Goal: Transaction & Acquisition: Purchase product/service

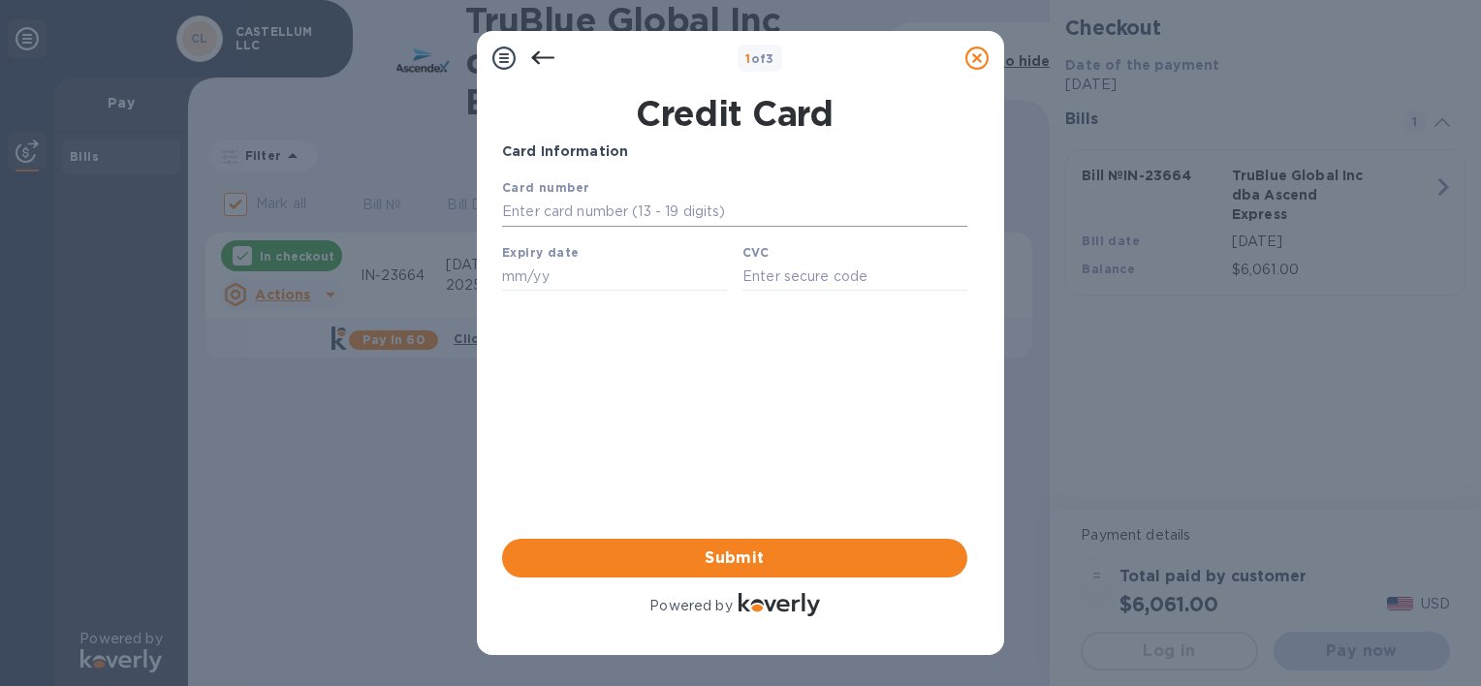
click at [652, 216] on input "text" at bounding box center [734, 212] width 465 height 29
type input "[CREDIT_CARD_NUMBER]"
type input "12/27"
type input "7090"
click at [740, 569] on span "Submit" at bounding box center [735, 558] width 434 height 23
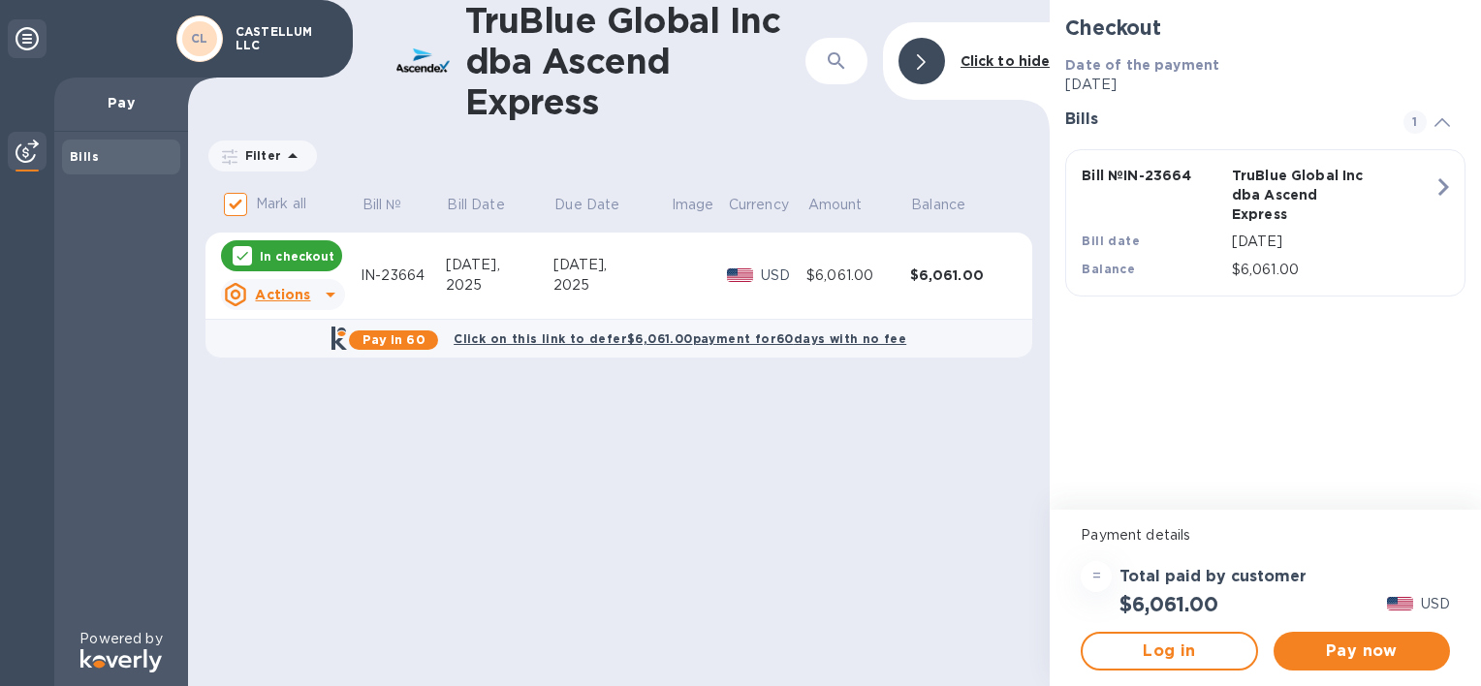
click at [298, 256] on p "In checkout" at bounding box center [297, 256] width 75 height 16
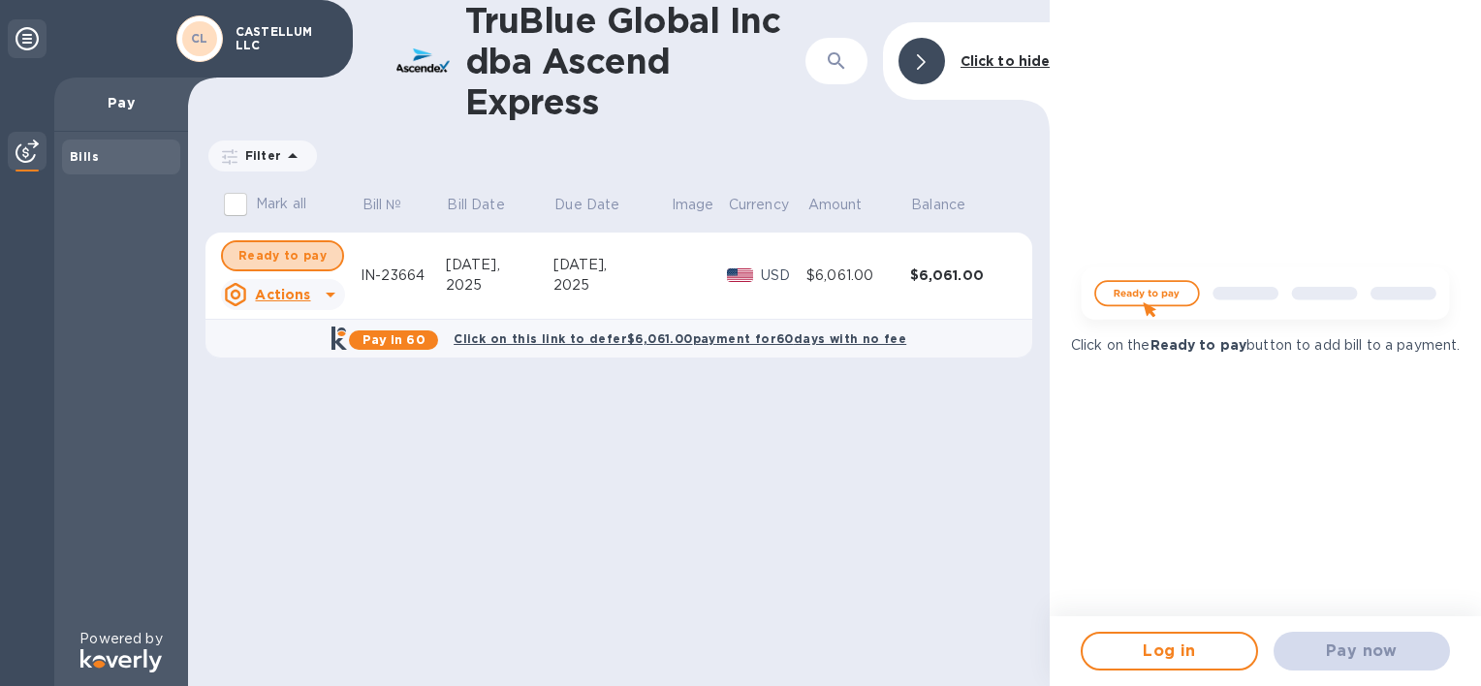
click at [298, 256] on span "Ready to pay" at bounding box center [282, 255] width 88 height 23
checkbox input "true"
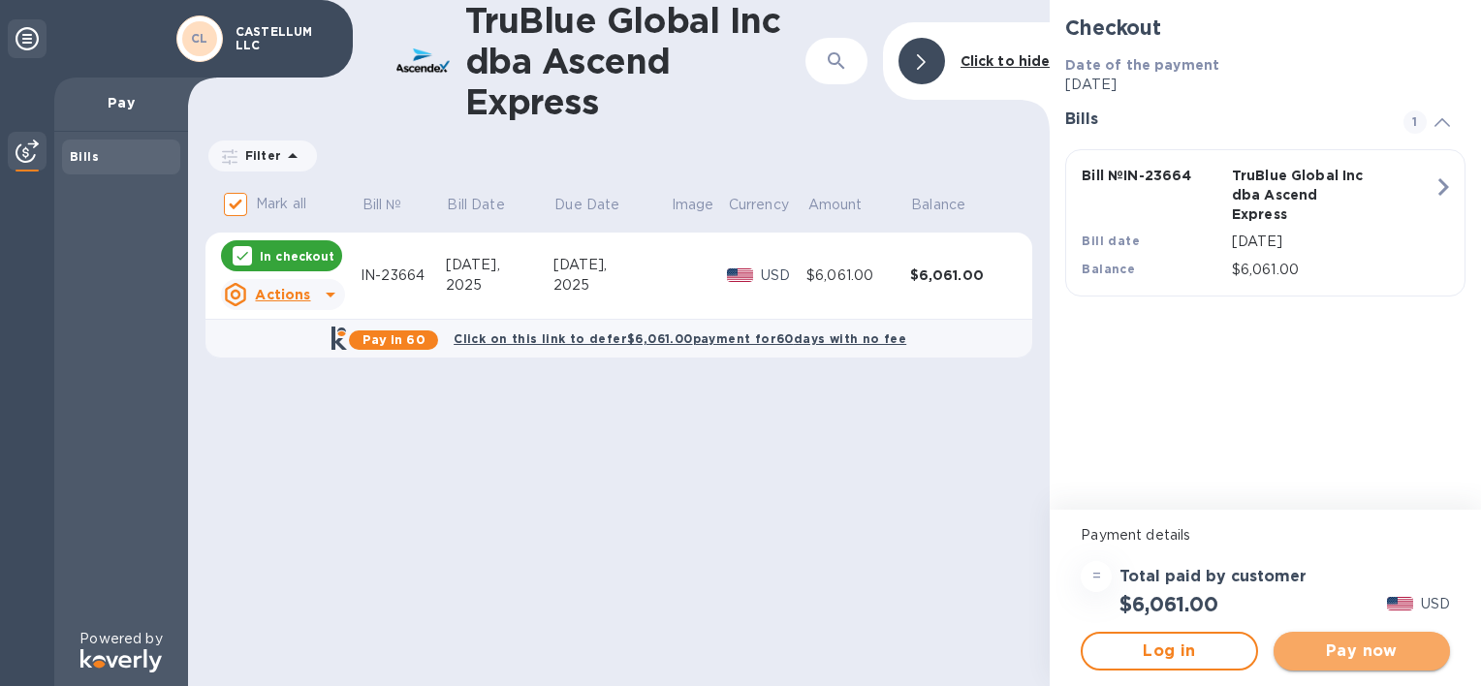
click at [1388, 658] on span "Pay now" at bounding box center [1361, 651] width 145 height 23
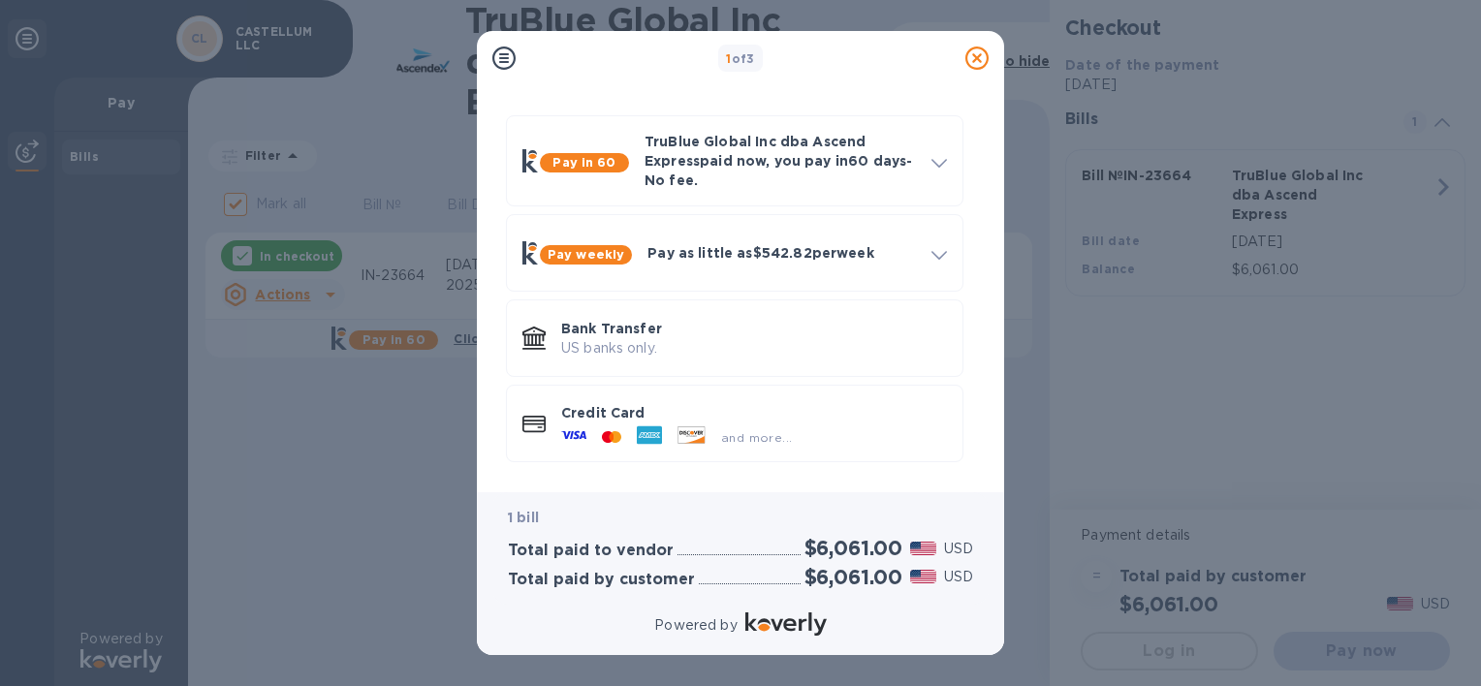
scroll to position [52, 0]
click at [805, 437] on div "and more..." at bounding box center [754, 433] width 386 height 21
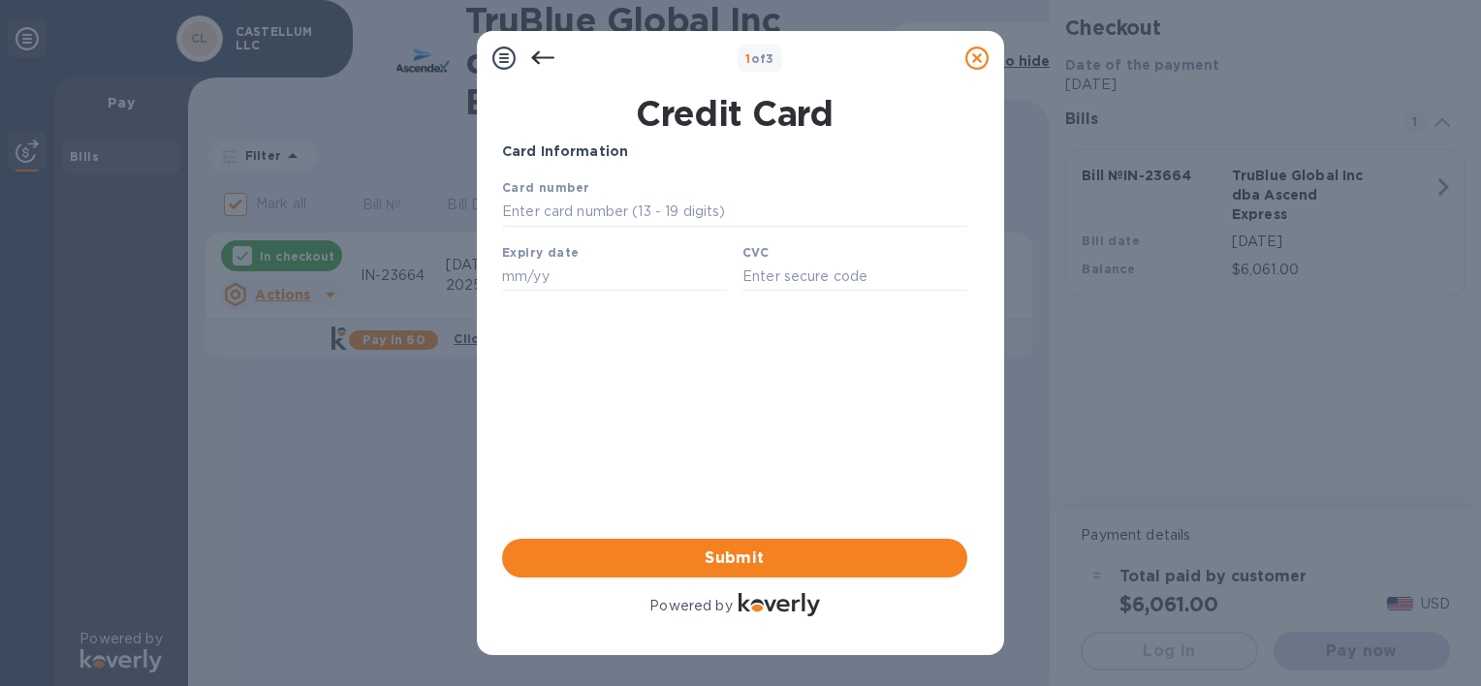
scroll to position [0, 0]
click at [622, 202] on input "text" at bounding box center [734, 212] width 465 height 29
type input "[CREDIT_CARD_NUMBER]"
type input "12/27"
type input "7090"
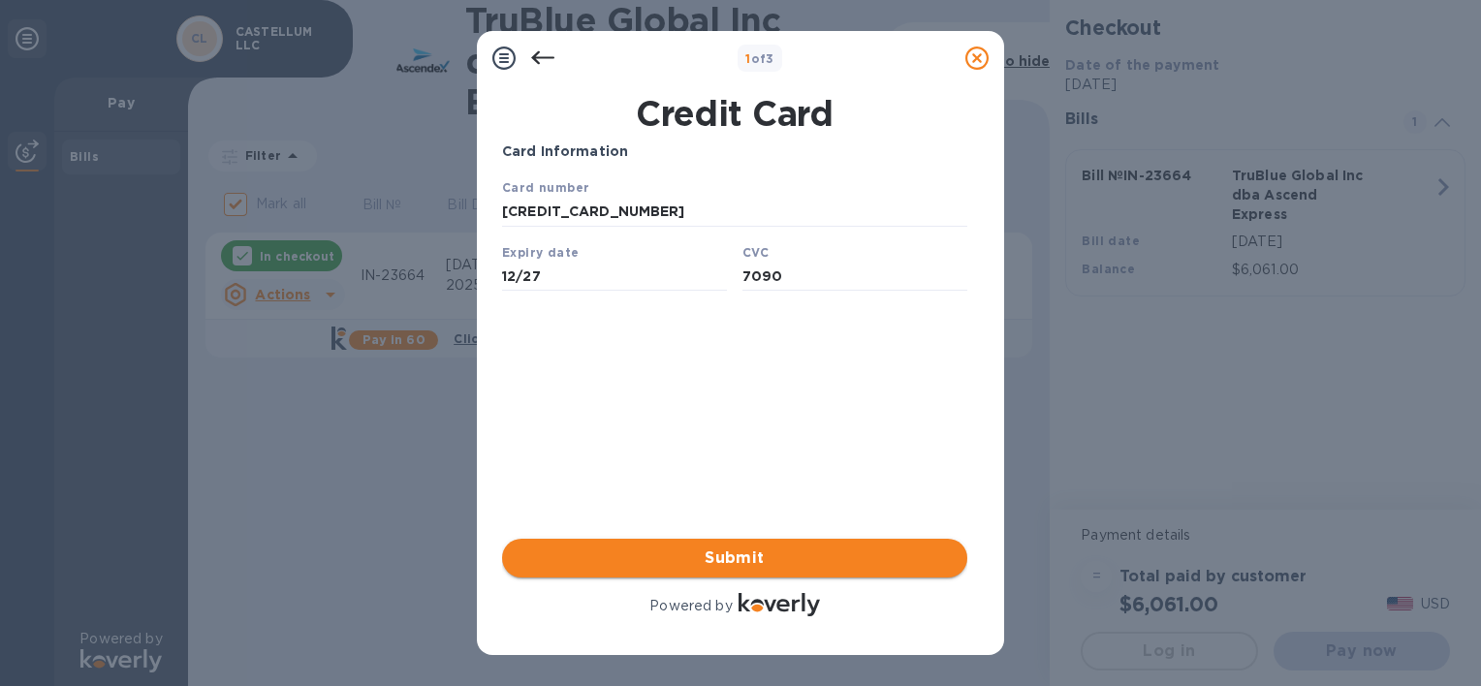
click at [683, 564] on span "Submit" at bounding box center [735, 558] width 434 height 23
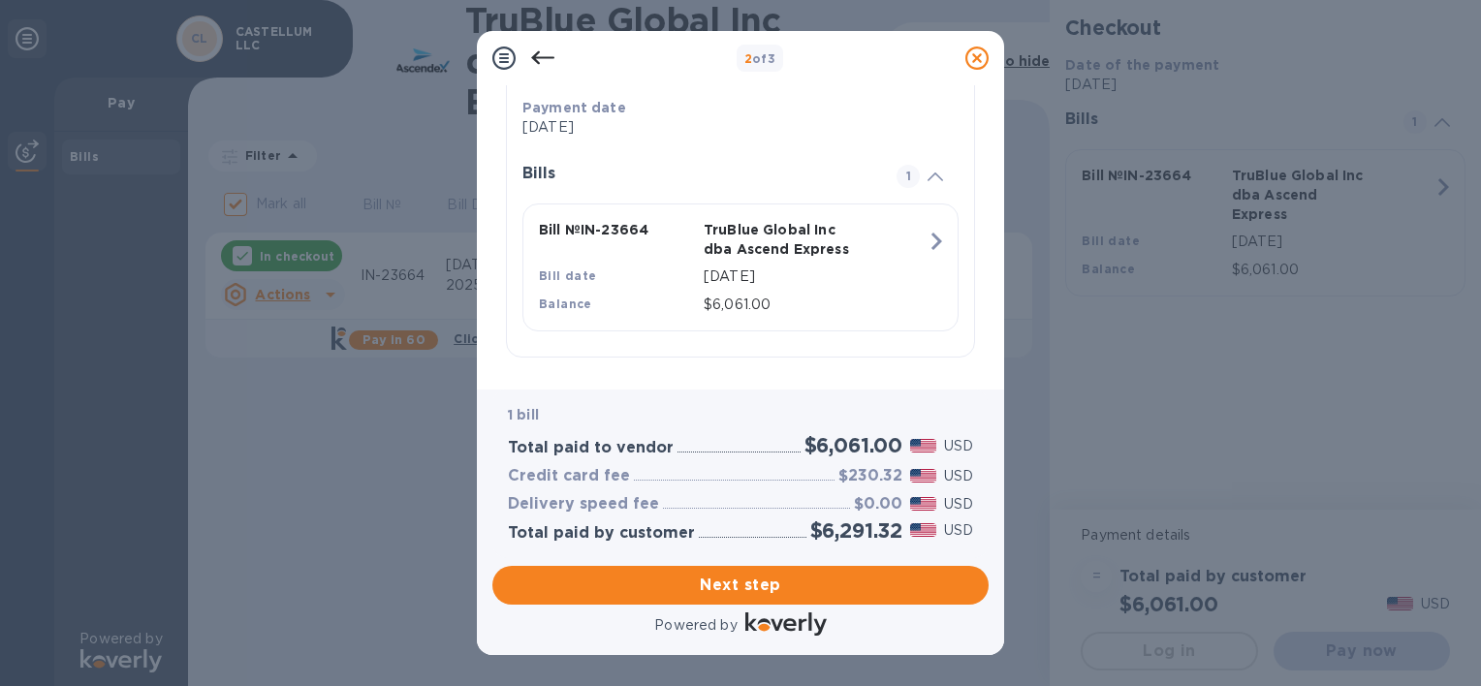
scroll to position [390, 0]
click at [815, 593] on span "Next step" at bounding box center [740, 585] width 465 height 23
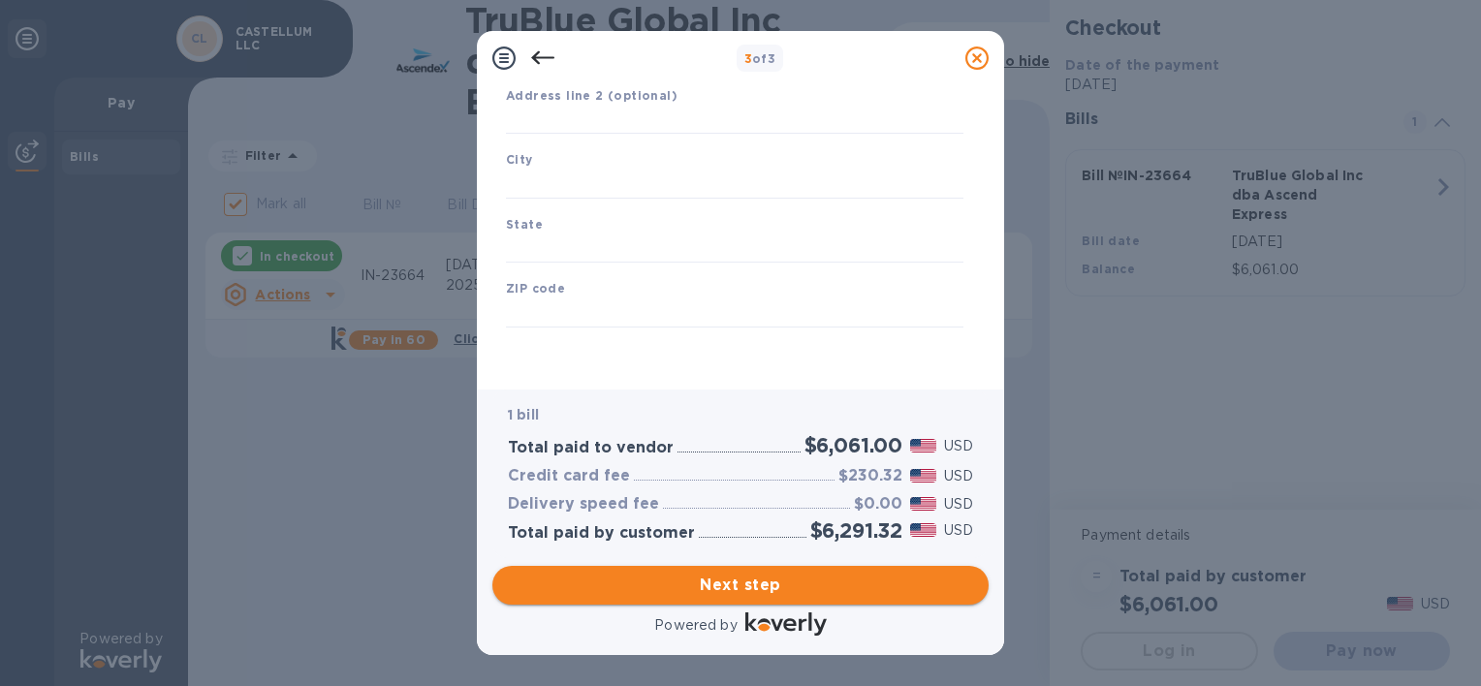
type input "[GEOGRAPHIC_DATA]"
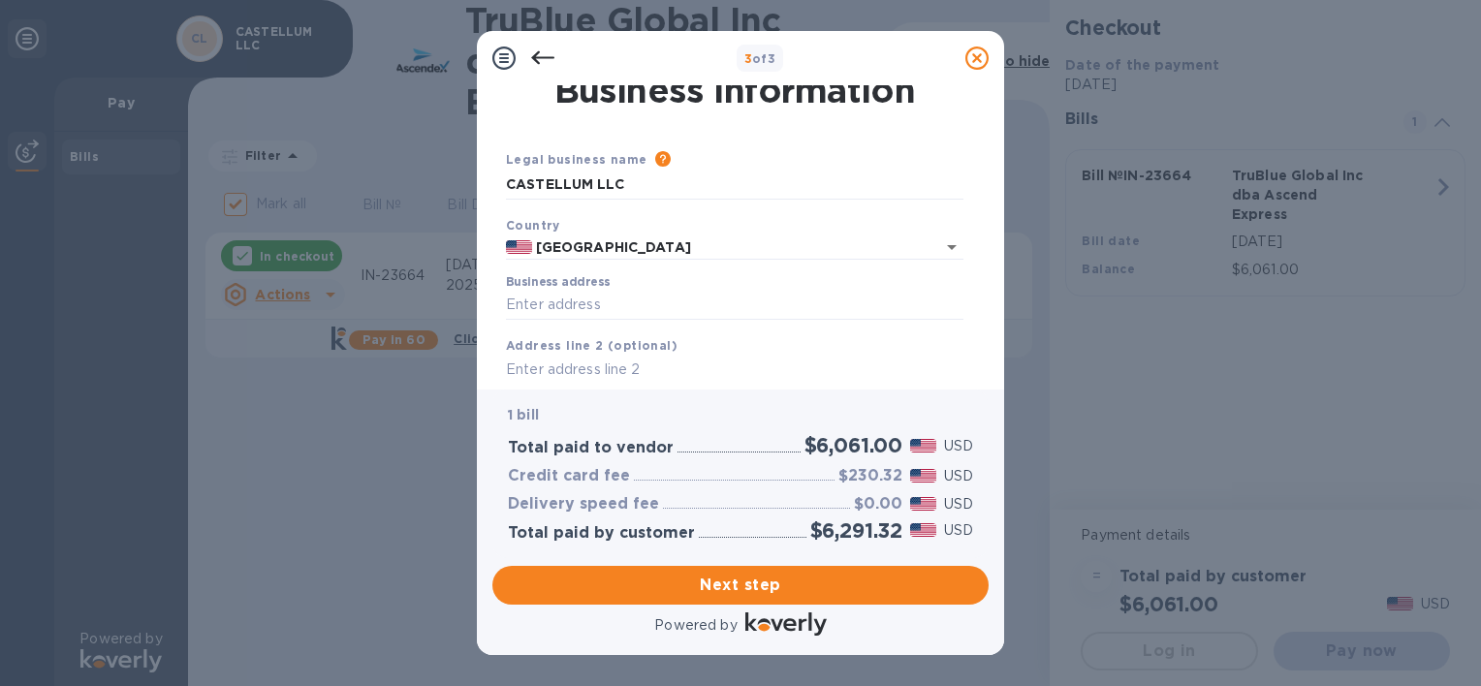
click at [529, 326] on div "Business address" at bounding box center [734, 297] width 473 height 60
click at [549, 308] on input "Business address" at bounding box center [734, 305] width 457 height 29
type input "[STREET_ADDRESS]"
type input "Ste 728"
type input "Orlando"
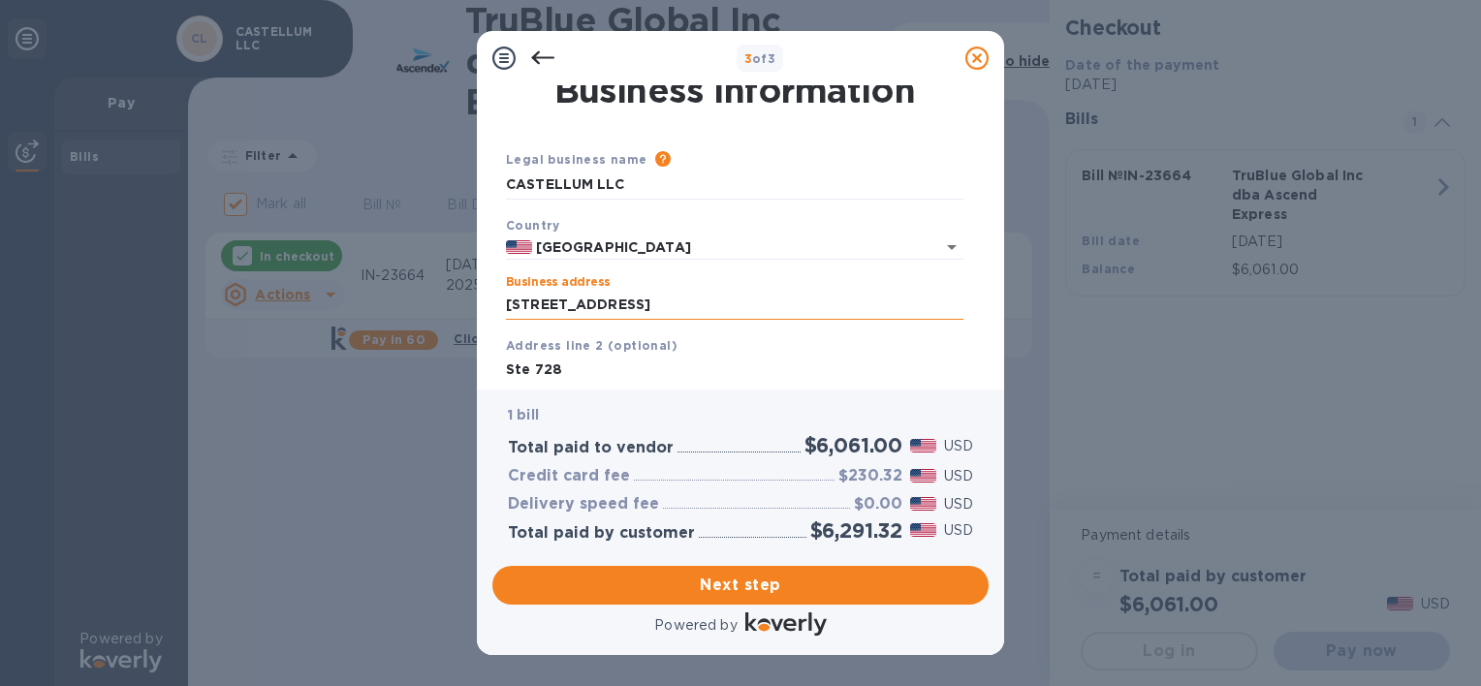
type input "FL"
type input "32827"
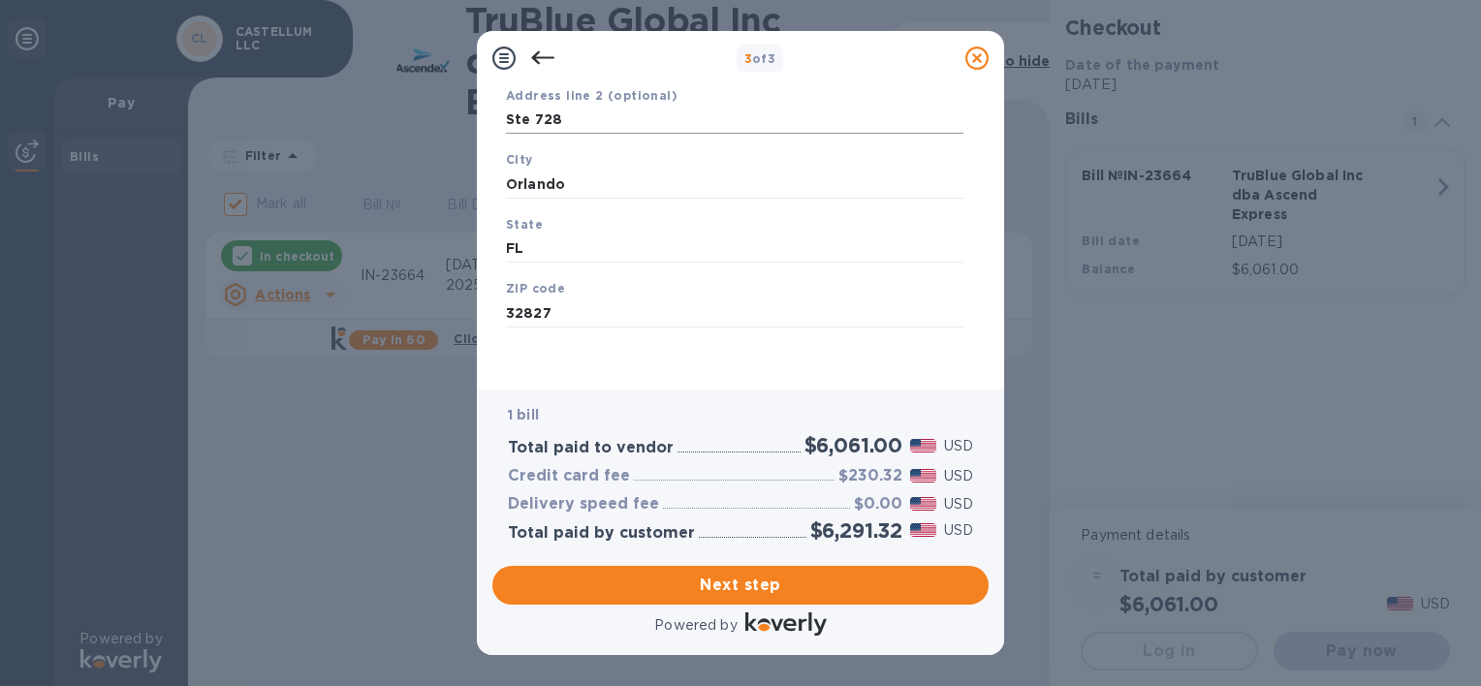
scroll to position [263, 0]
click at [906, 598] on button "Next step" at bounding box center [740, 585] width 496 height 39
click at [584, 205] on p "City is required field" at bounding box center [734, 212] width 457 height 22
click at [590, 192] on input "Orlando" at bounding box center [734, 183] width 457 height 29
type input "Orlando"
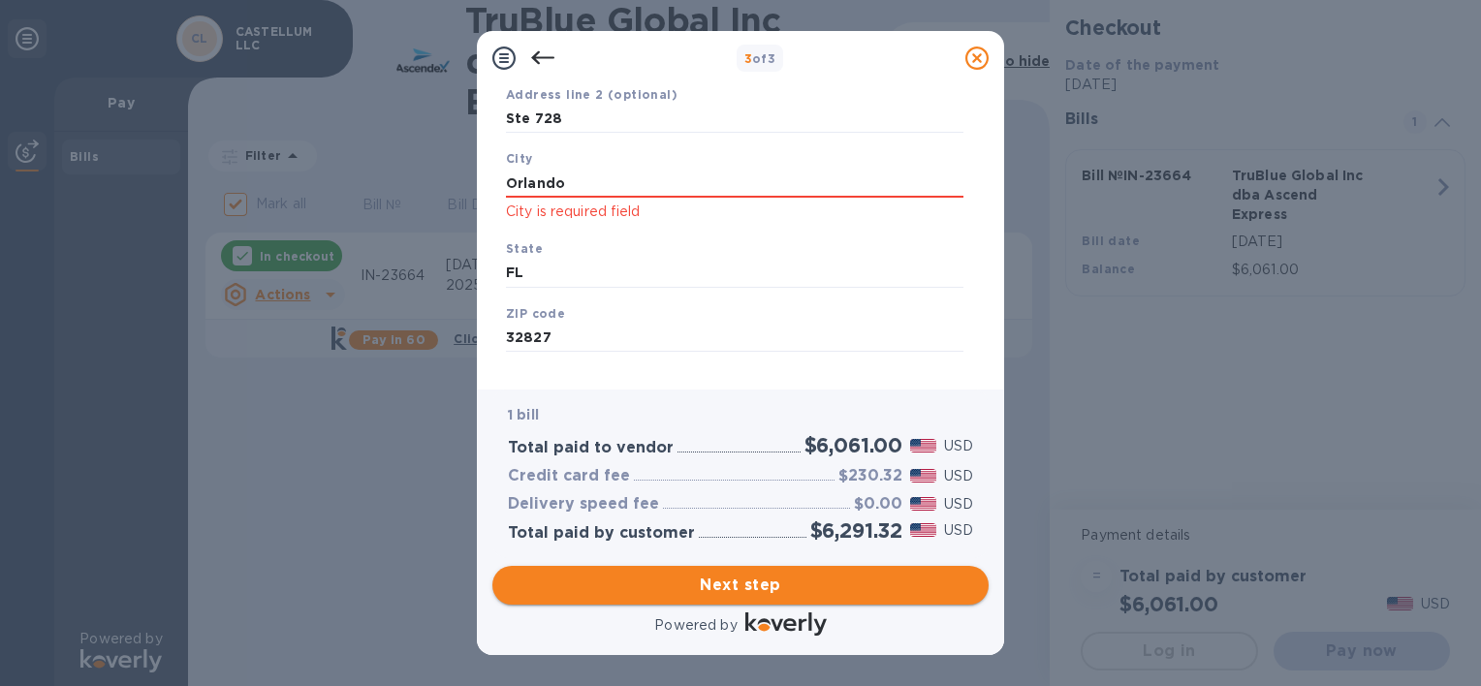
click at [698, 581] on span "Next step" at bounding box center [740, 585] width 465 height 23
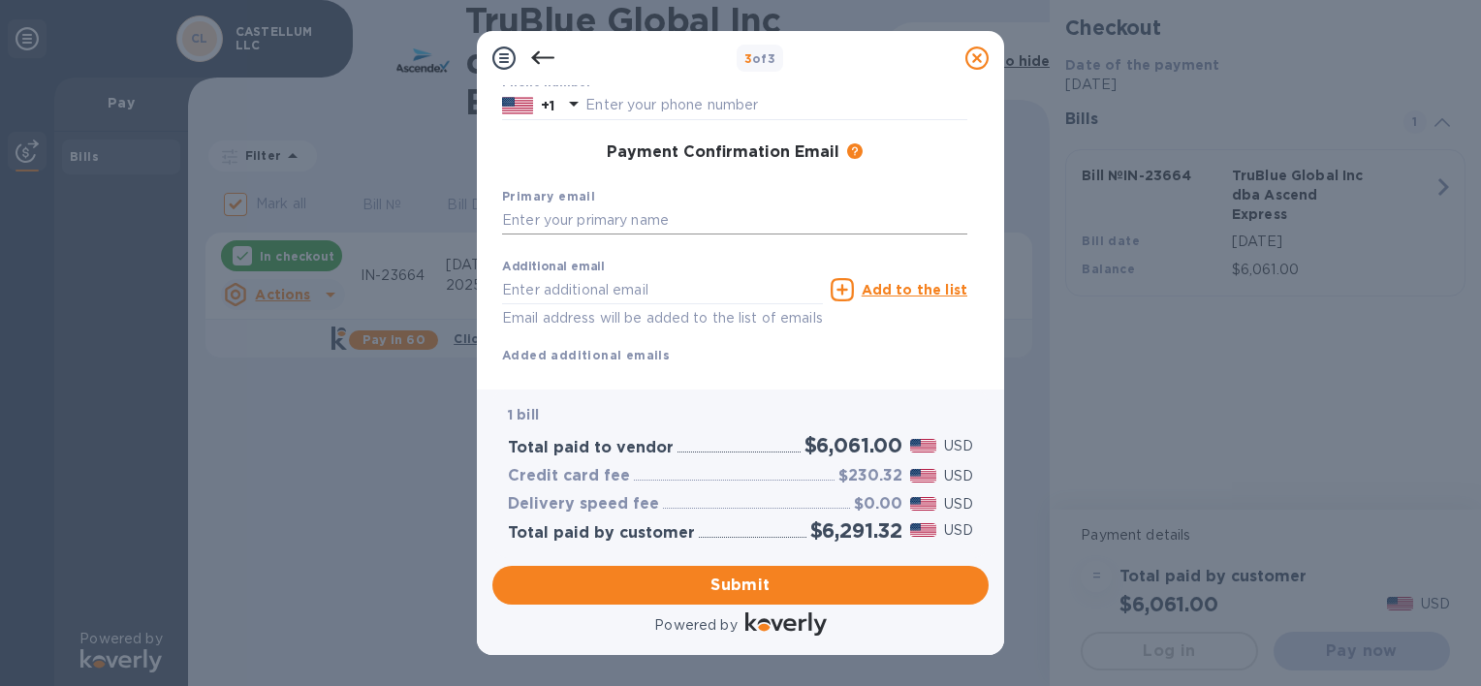
click at [714, 221] on input "text" at bounding box center [734, 220] width 465 height 29
type input "[EMAIL_ADDRESS][DOMAIN_NAME]"
type input "[PERSON_NAME]"
type input "4076332429"
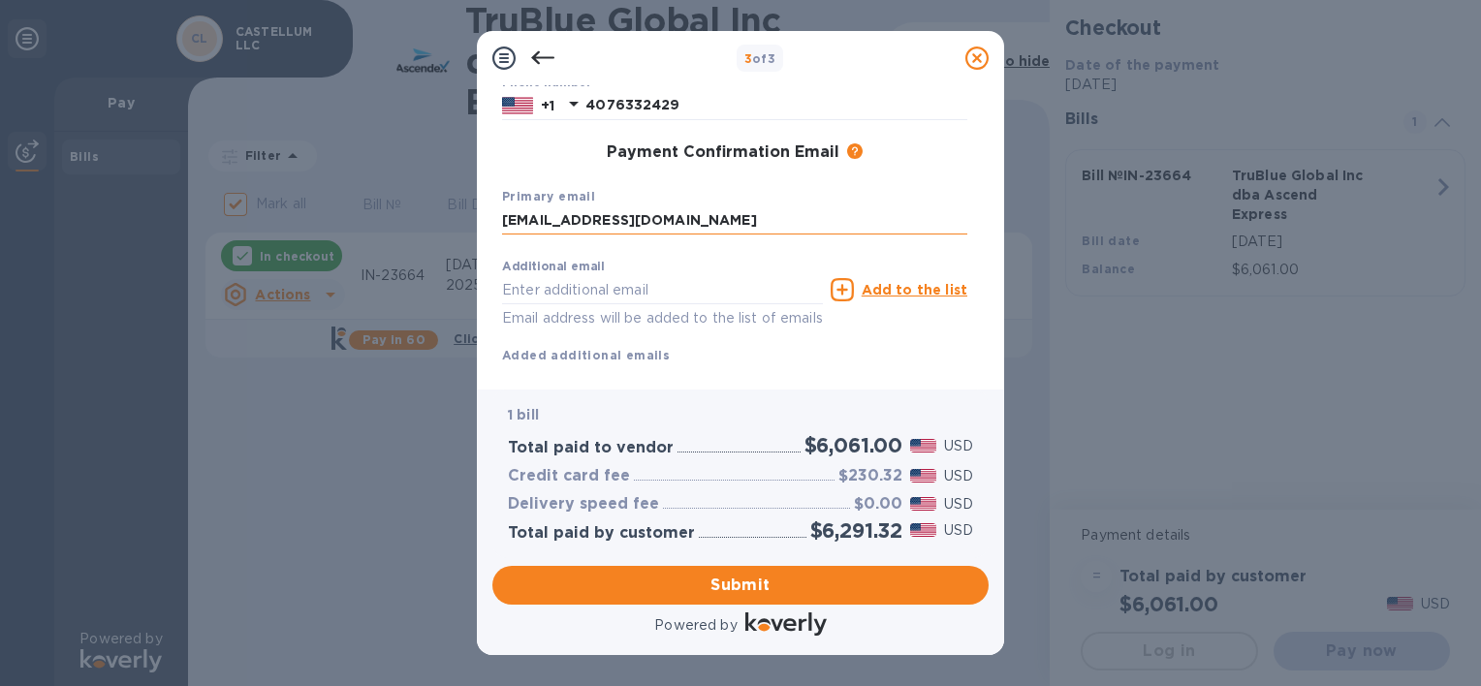
type input "[EMAIL_ADDRESS][DOMAIN_NAME]"
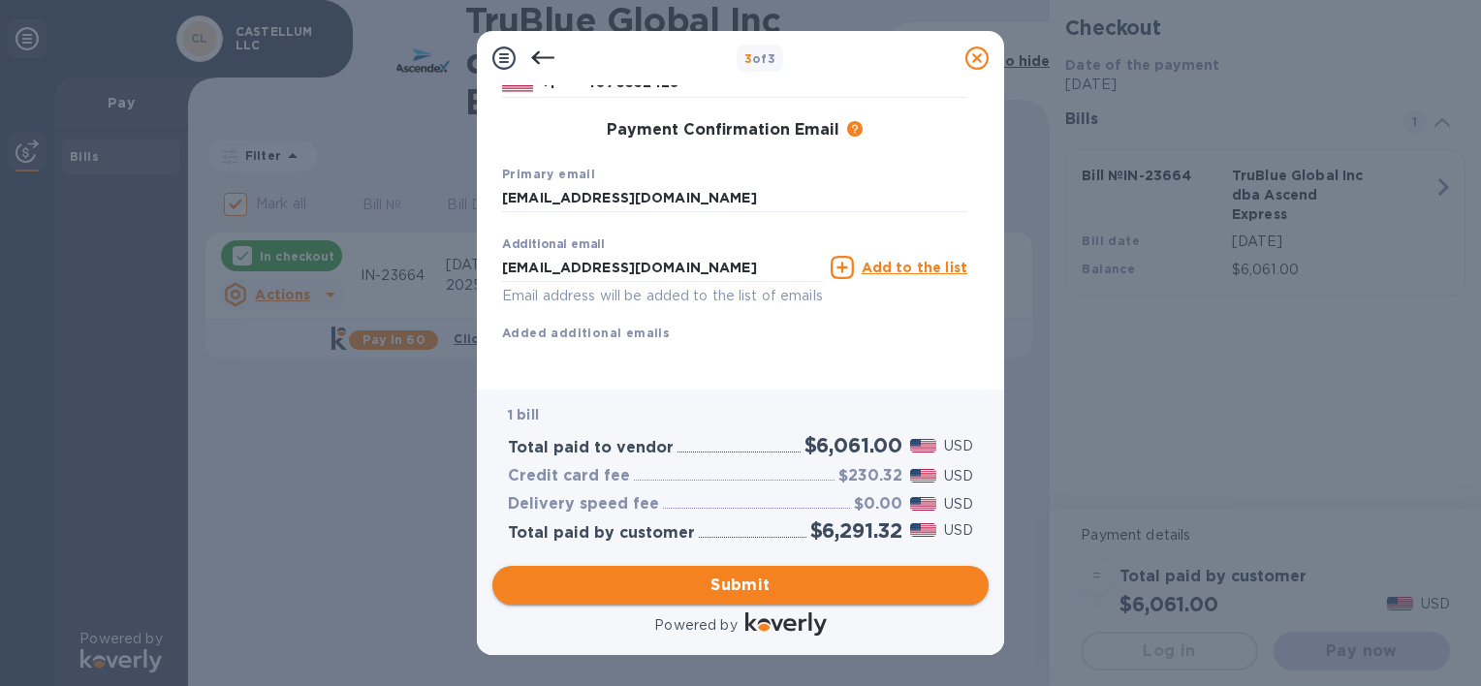
click at [717, 578] on span "Submit" at bounding box center [740, 585] width 465 height 23
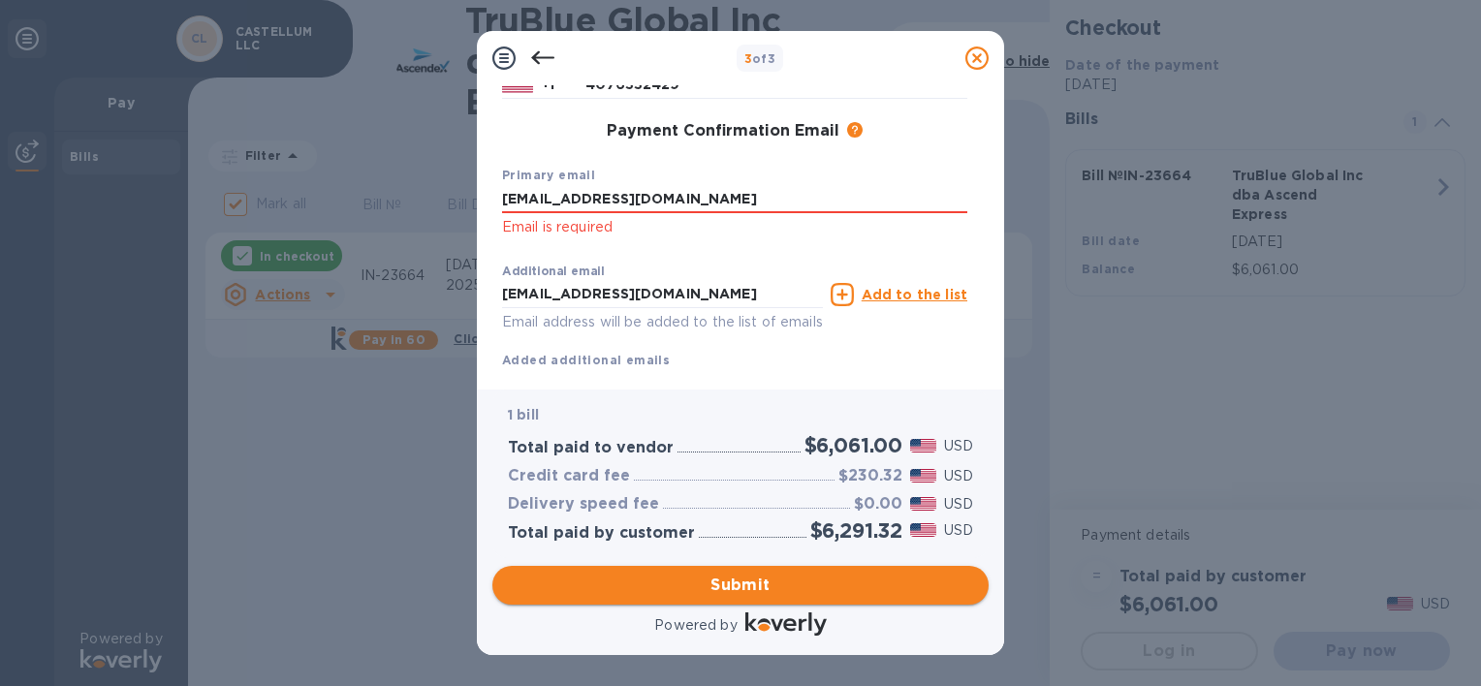
scroll to position [334, 0]
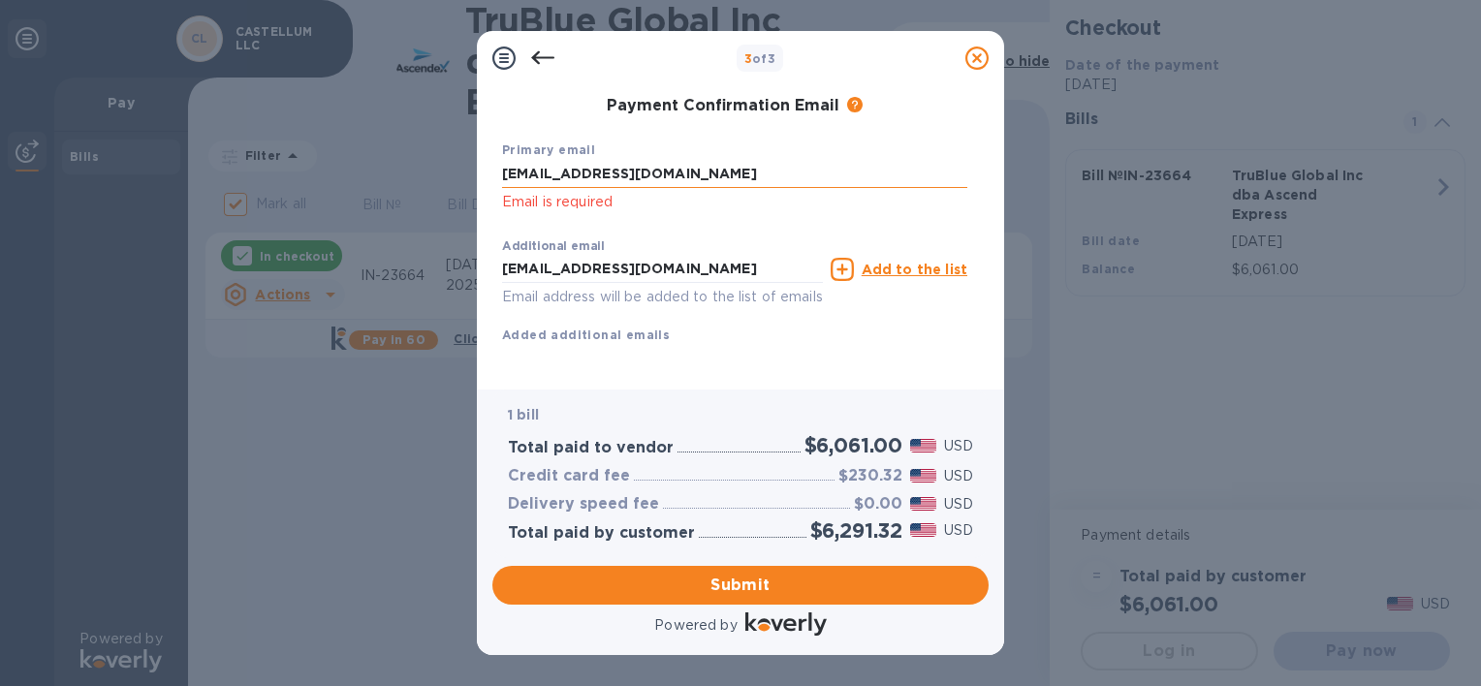
click at [717, 171] on input "[EMAIL_ADDRESS][DOMAIN_NAME]" at bounding box center [734, 174] width 465 height 29
type input "[EMAIL_ADDRESS][DOMAIN_NAME]"
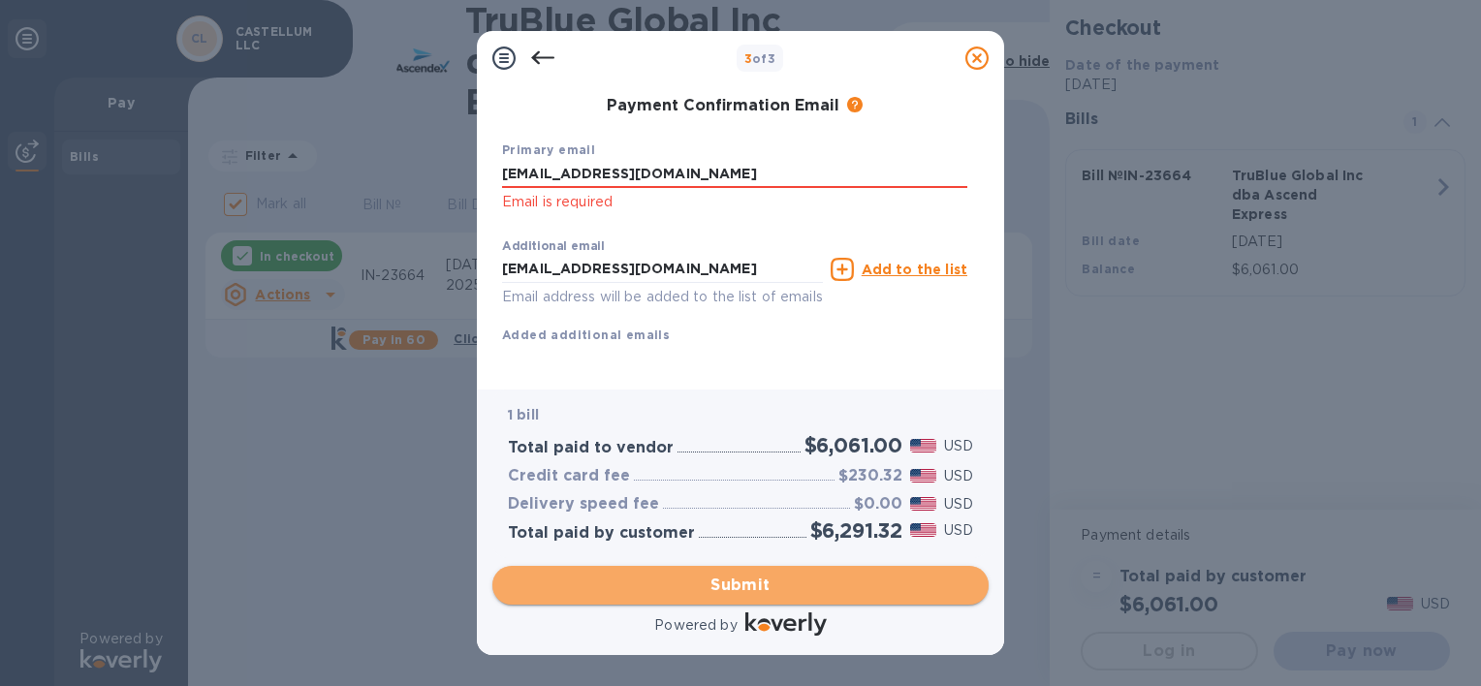
click at [662, 574] on span "Submit" at bounding box center [740, 585] width 465 height 23
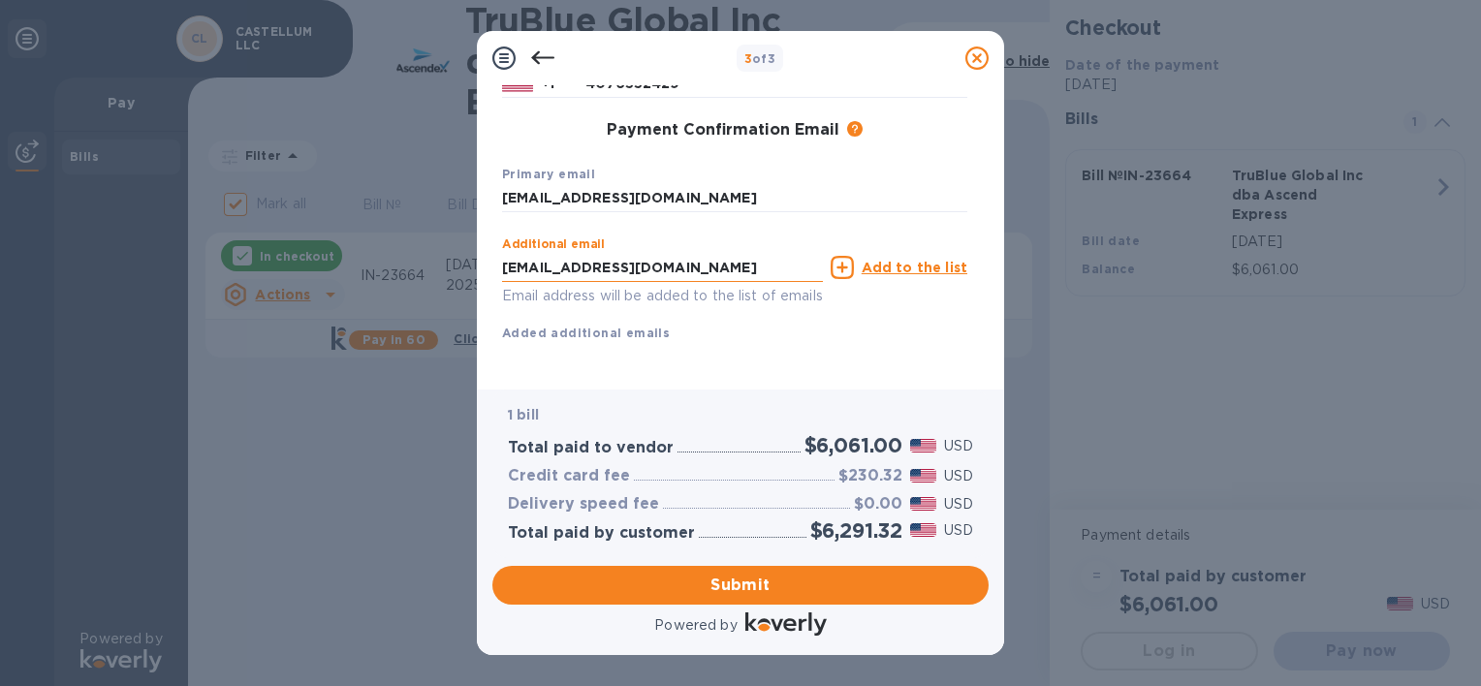
click at [725, 253] on input "[EMAIL_ADDRESS][DOMAIN_NAME]" at bounding box center [662, 267] width 321 height 29
type input "[EMAIL_ADDRESS][DOMAIN_NAME]"
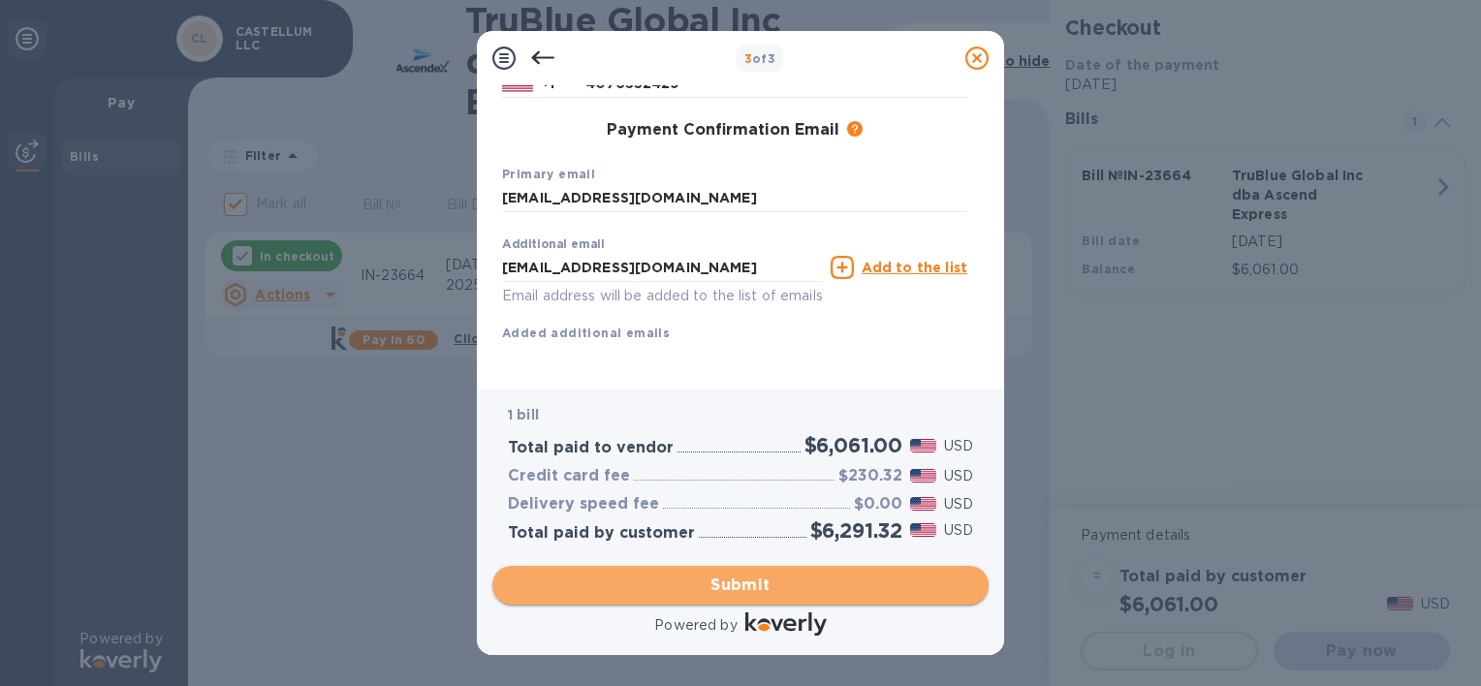
click at [752, 589] on span "Submit" at bounding box center [740, 585] width 465 height 23
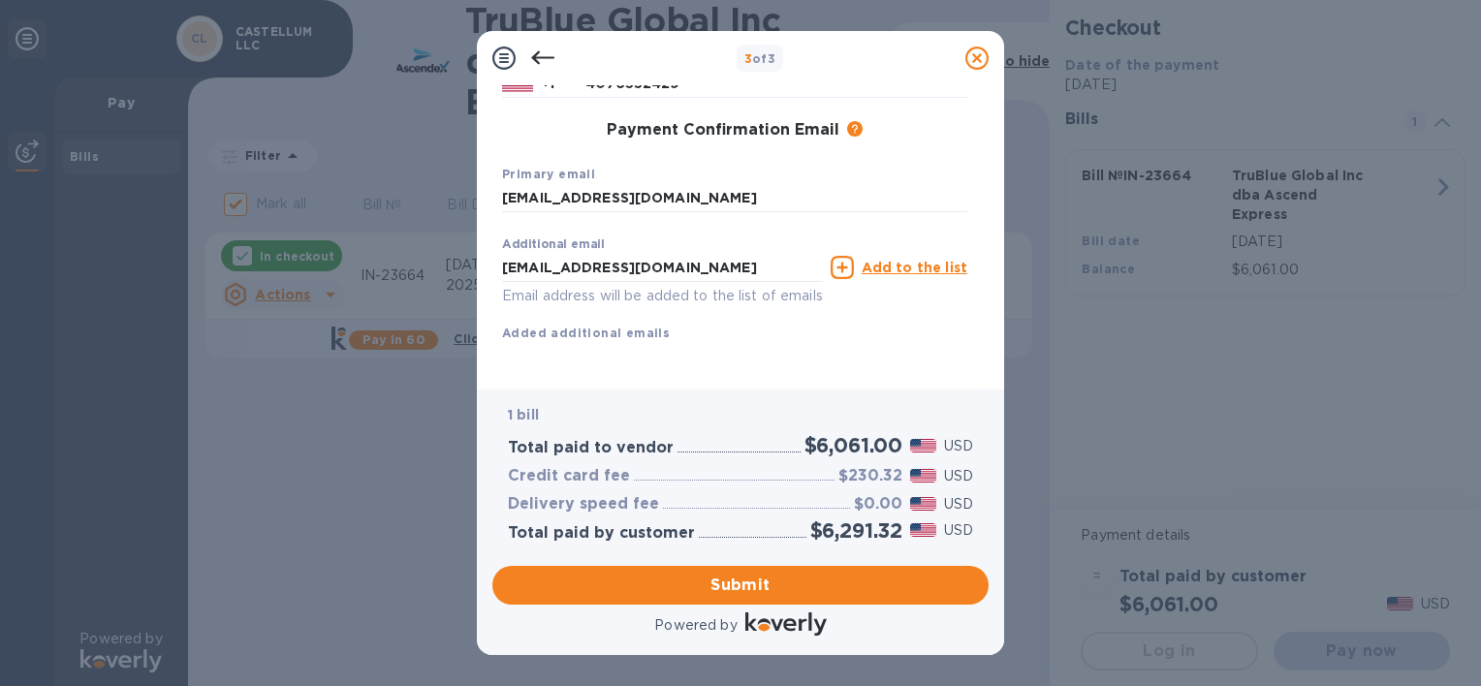
drag, startPoint x: 988, startPoint y: 357, endPoint x: 991, endPoint y: 218, distance: 138.6
click at [991, 218] on div "Payment Contact Information First name [PERSON_NAME] First name is a required f…" at bounding box center [740, 237] width 527 height 304
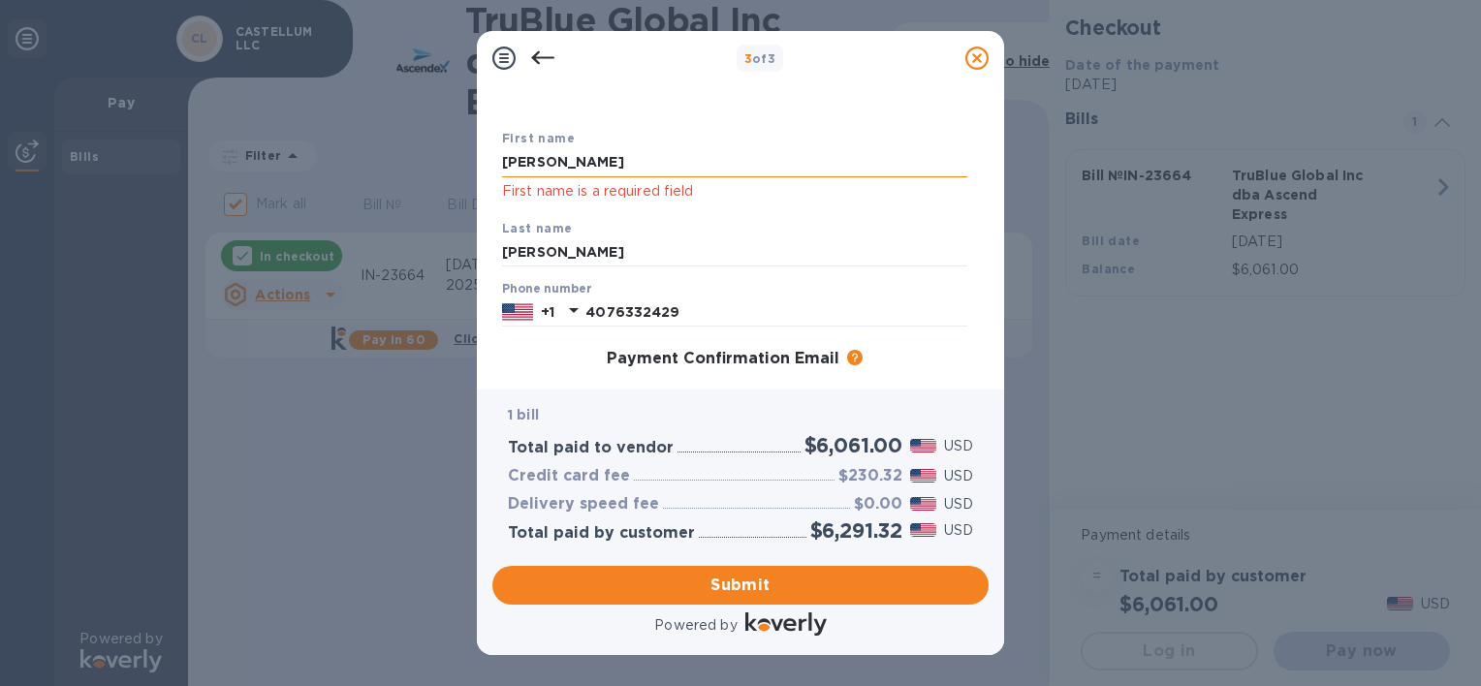
click at [589, 154] on input "[PERSON_NAME]" at bounding box center [734, 162] width 465 height 29
click at [677, 159] on input "[PERSON_NAME]" at bounding box center [734, 162] width 465 height 29
type input "[PERSON_NAME]"
click at [916, 256] on input "[PERSON_NAME]" at bounding box center [734, 252] width 465 height 29
type input "[PERSON_NAME]"
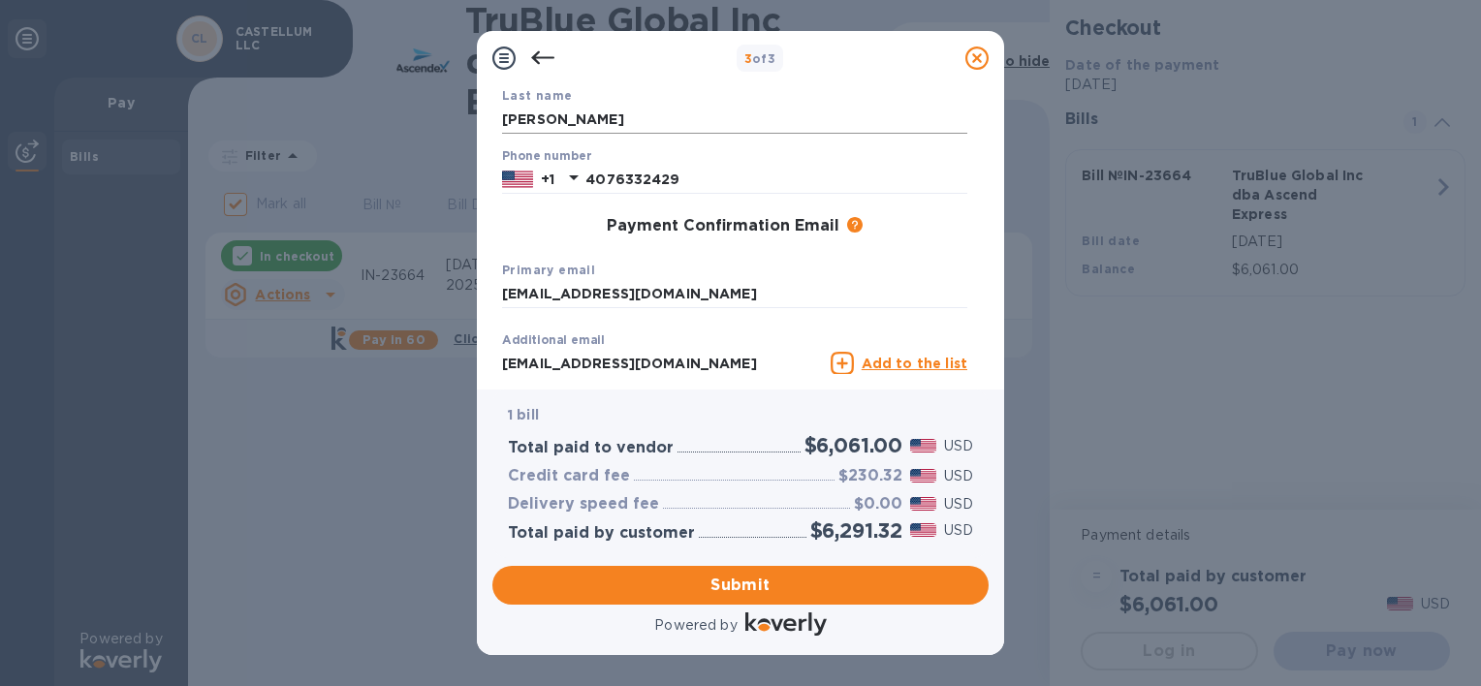
scroll to position [334, 0]
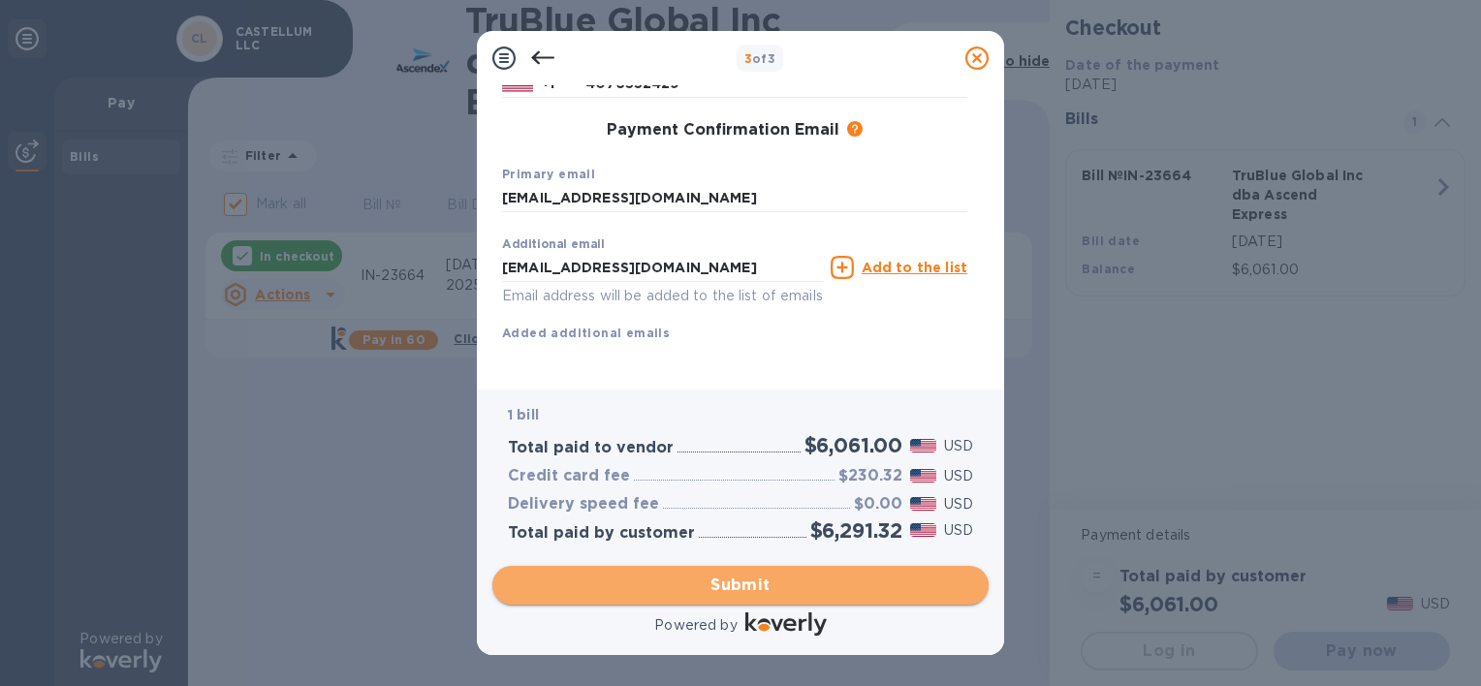
click at [880, 585] on span "Submit" at bounding box center [740, 585] width 465 height 23
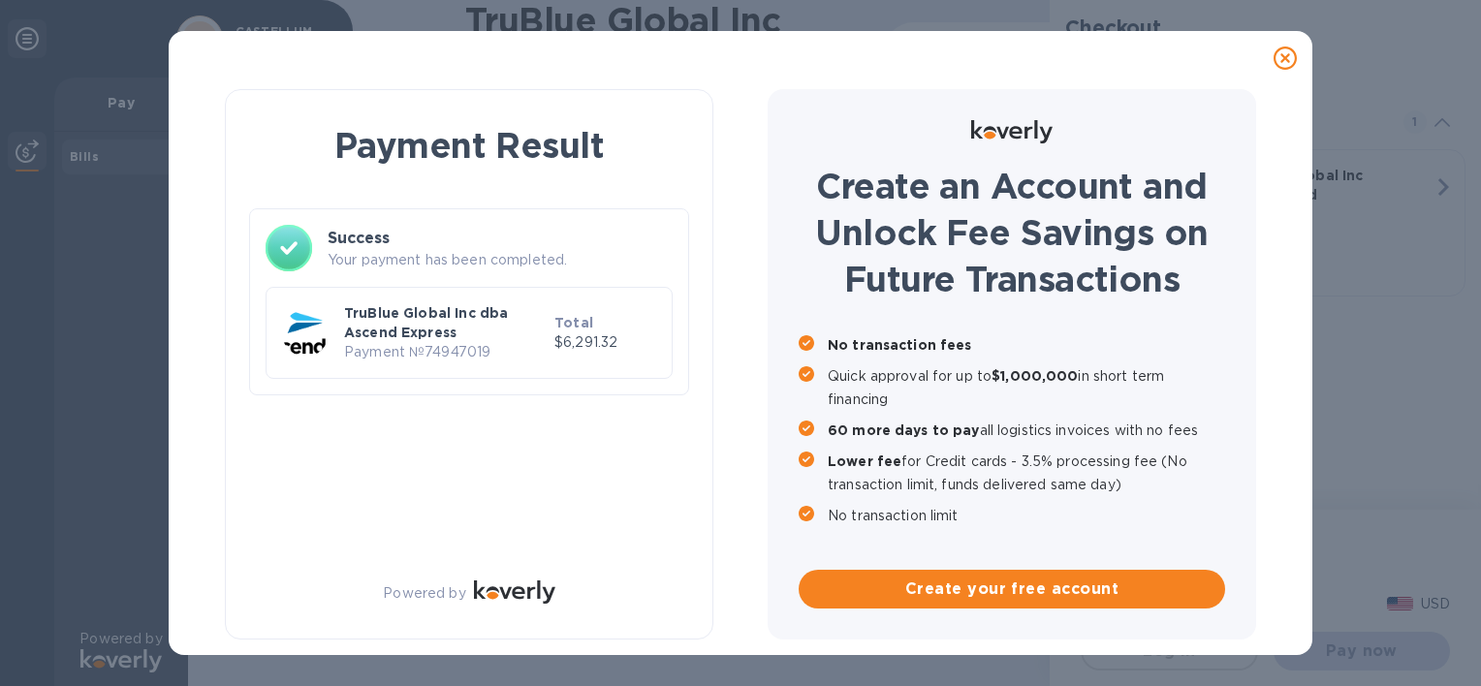
checkbox input "false"
drag, startPoint x: 982, startPoint y: 279, endPoint x: 974, endPoint y: 167, distance: 112.7
click at [974, 167] on div "Payment Result Success Your payment has been completed. TruBlue Global Inc dba …" at bounding box center [740, 370] width 1113 height 570
